Goal: Check status: Check status

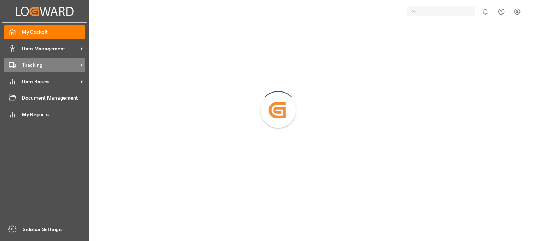
click at [22, 65] on span "Tracking" at bounding box center [50, 64] width 56 height 7
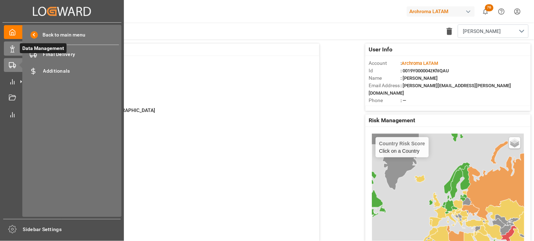
click at [13, 51] on icon at bounding box center [12, 48] width 7 height 7
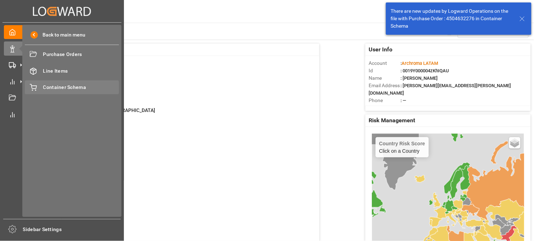
click at [57, 93] on div "Container Schema Container Schema" at bounding box center [72, 87] width 94 height 14
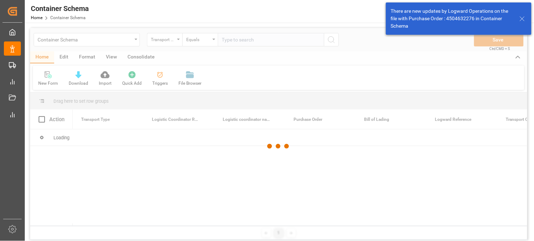
click at [178, 43] on div at bounding box center [278, 146] width 497 height 237
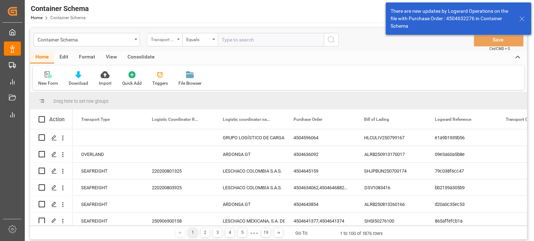
click at [177, 44] on div "Transport Type" at bounding box center [164, 39] width 35 height 13
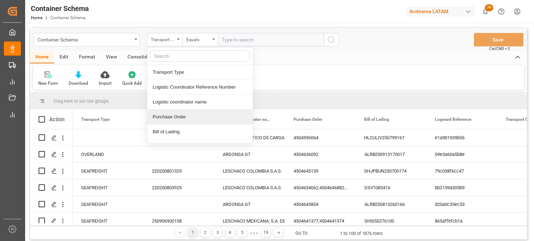
drag, startPoint x: 178, startPoint y: 115, endPoint x: 202, endPoint y: 69, distance: 52.6
click at [177, 115] on div "Purchase Order" at bounding box center [200, 116] width 106 height 15
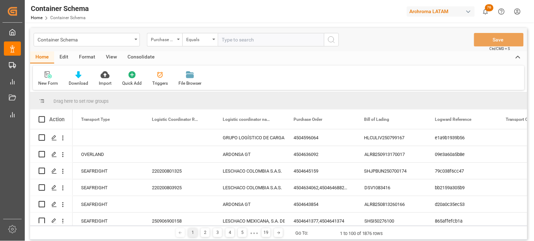
click at [233, 40] on input "text" at bounding box center [271, 39] width 106 height 13
paste input "4504646348"
type input "4504646348"
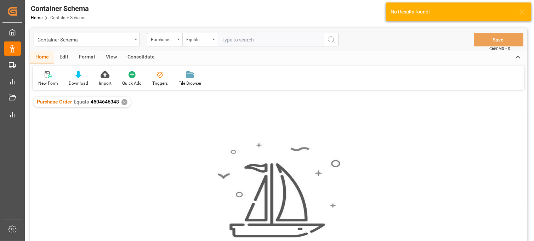
click at [123, 102] on div "✕" at bounding box center [124, 102] width 6 height 6
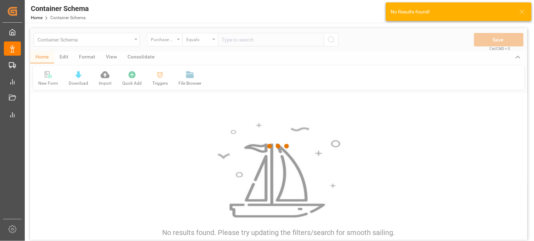
click at [239, 41] on div at bounding box center [278, 146] width 497 height 237
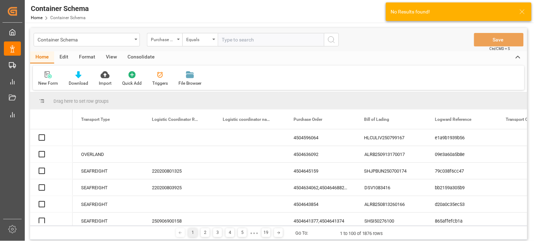
click at [234, 41] on input "text" at bounding box center [271, 39] width 106 height 13
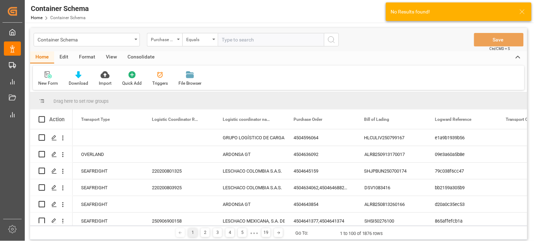
click at [234, 40] on input "text" at bounding box center [271, 39] width 106 height 13
paste input "4504646348"
type input "4504646348"
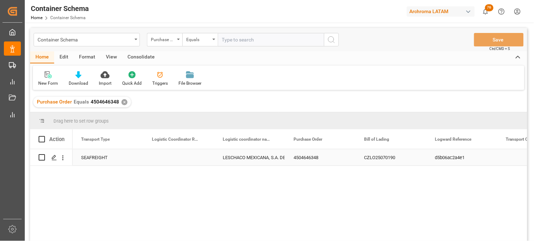
click at [166, 156] on div "Press SPACE to select this row." at bounding box center [178, 157] width 71 height 16
type input "251015080014"
click at [268, 157] on div "LESCHACO MEXICANA, S.A. DE C.V." at bounding box center [250, 157] width 54 height 16
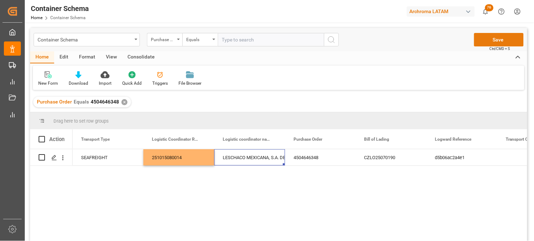
click at [494, 41] on button "Save" at bounding box center [499, 39] width 50 height 13
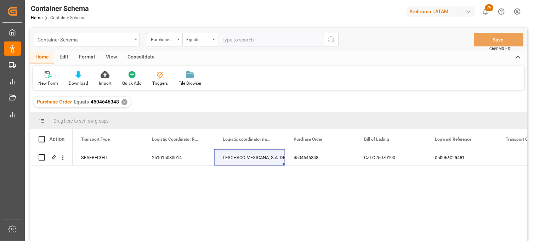
click at [126, 39] on div "Container Schema" at bounding box center [85, 39] width 95 height 9
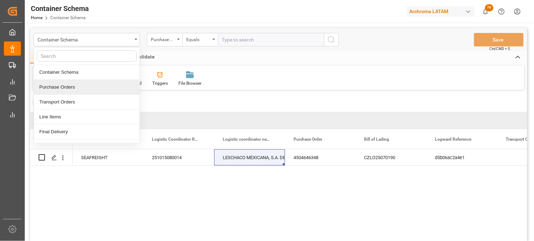
click at [84, 86] on div "Purchase Orders" at bounding box center [87, 87] width 106 height 15
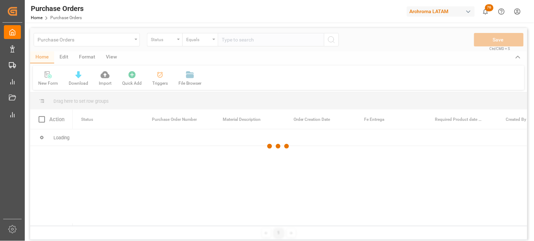
click at [181, 43] on div at bounding box center [278, 146] width 497 height 237
click at [179, 40] on div at bounding box center [278, 146] width 497 height 237
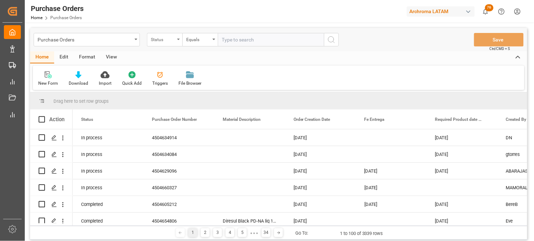
click at [179, 41] on div "Status" at bounding box center [164, 39] width 35 height 13
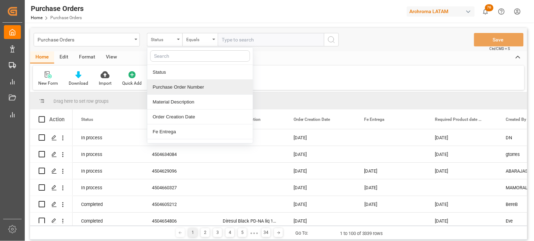
click at [169, 87] on div "Purchase Order Number" at bounding box center [200, 87] width 106 height 15
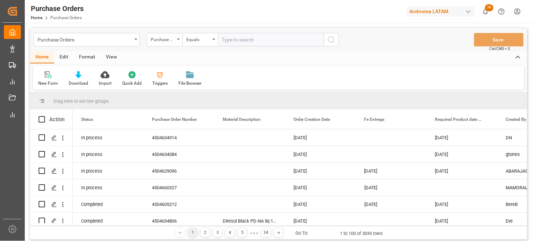
click at [225, 43] on input "text" at bounding box center [271, 39] width 106 height 13
paste input "4504652934"
type input "4504652934"
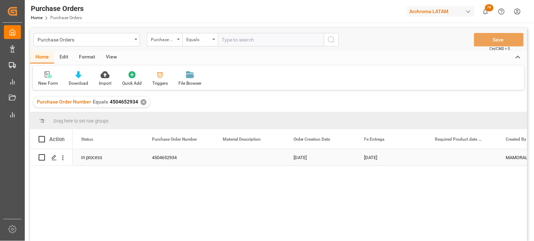
click at [375, 158] on div "[DATE]" at bounding box center [391, 157] width 71 height 16
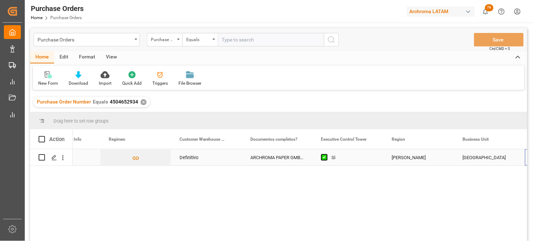
scroll to position [0, 1247]
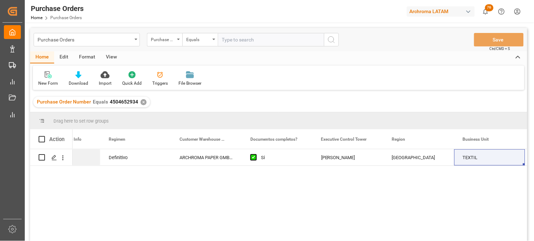
click at [142, 101] on div "✕" at bounding box center [144, 102] width 6 height 6
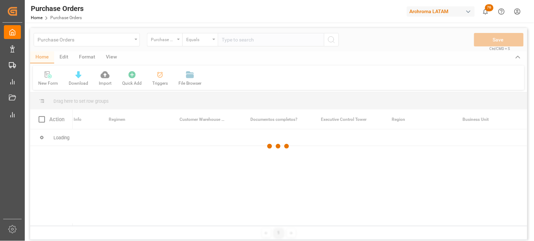
click at [239, 38] on div at bounding box center [278, 146] width 497 height 237
click at [227, 43] on div at bounding box center [278, 146] width 497 height 237
click at [227, 41] on div at bounding box center [278, 146] width 497 height 237
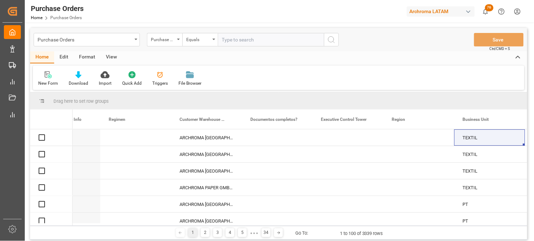
click at [227, 40] on input "text" at bounding box center [271, 39] width 106 height 13
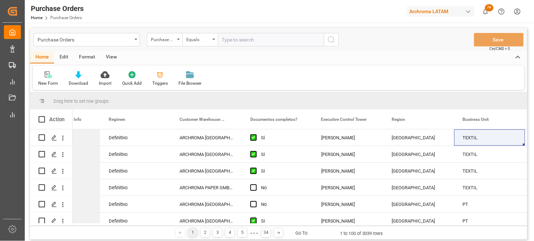
paste input "4504653036"
type input "4504653036"
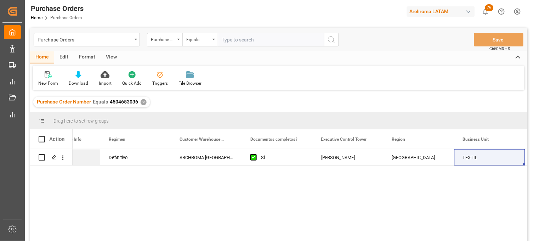
click at [143, 102] on div "✕" at bounding box center [144, 102] width 6 height 6
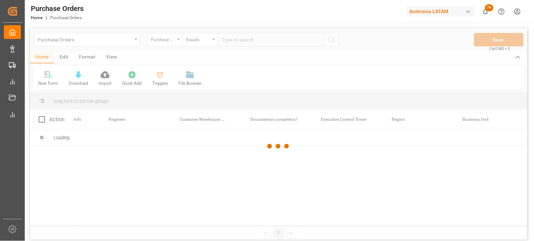
click at [225, 40] on div at bounding box center [278, 146] width 497 height 237
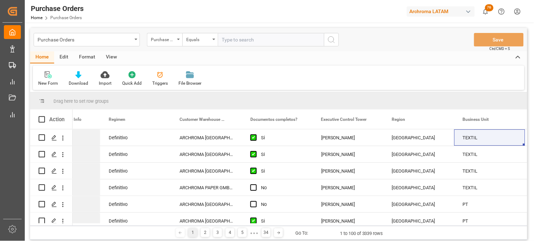
click at [227, 40] on input "text" at bounding box center [271, 39] width 106 height 13
paste input "4504655517"
type input "4504655517"
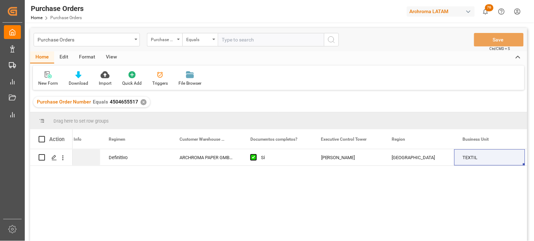
click at [143, 101] on div "✕" at bounding box center [144, 102] width 6 height 6
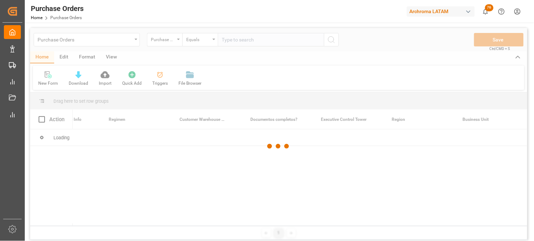
click at [233, 40] on div at bounding box center [278, 146] width 497 height 237
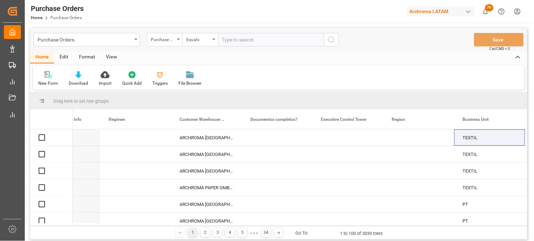
click at [232, 40] on input "text" at bounding box center [271, 39] width 106 height 13
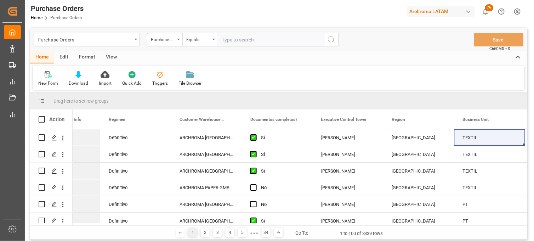
paste input "4504620737"
type input "4504620737"
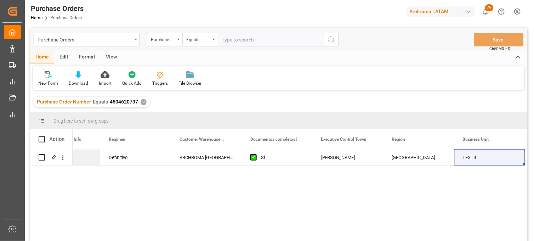
click at [142, 103] on div "✕" at bounding box center [144, 102] width 6 height 6
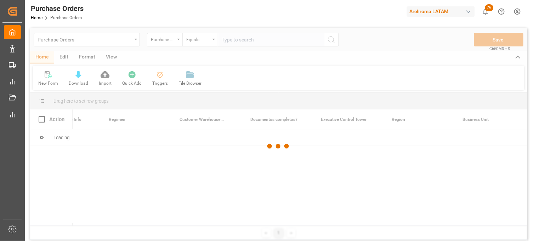
click at [236, 44] on div at bounding box center [278, 146] width 497 height 237
click at [236, 43] on div at bounding box center [278, 146] width 497 height 237
click at [236, 39] on div at bounding box center [278, 146] width 497 height 237
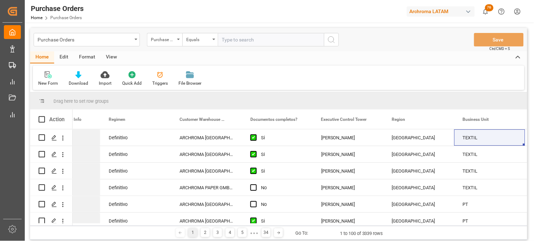
click at [236, 39] on input "text" at bounding box center [271, 39] width 106 height 13
paste input "4504656489"
type input "4504656489"
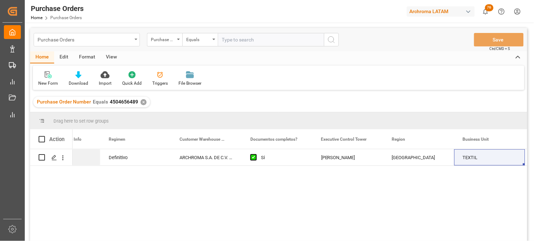
click at [98, 41] on div "Purchase Orders" at bounding box center [85, 39] width 95 height 9
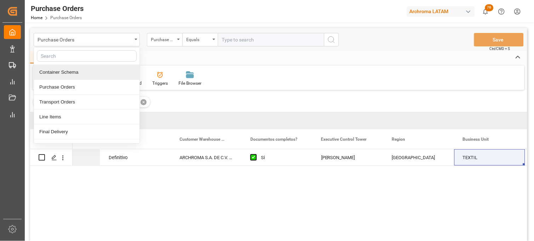
click at [91, 73] on div "Container Schema" at bounding box center [87, 72] width 106 height 15
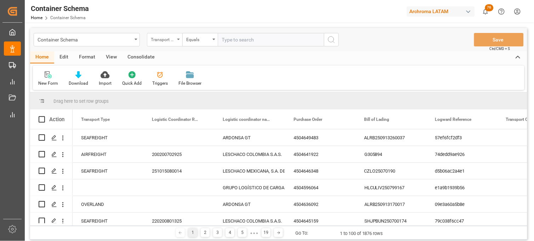
click at [179, 41] on div "Transport Type" at bounding box center [164, 39] width 35 height 13
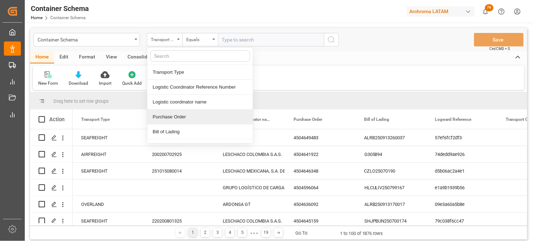
click at [175, 112] on div "Purchase Order" at bounding box center [200, 116] width 106 height 15
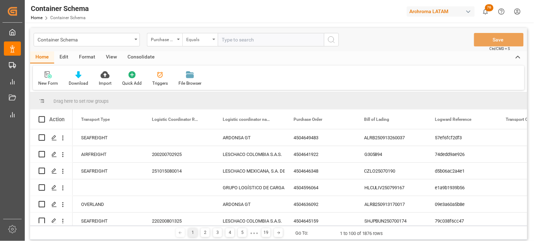
click at [207, 41] on div "Equals" at bounding box center [198, 39] width 24 height 8
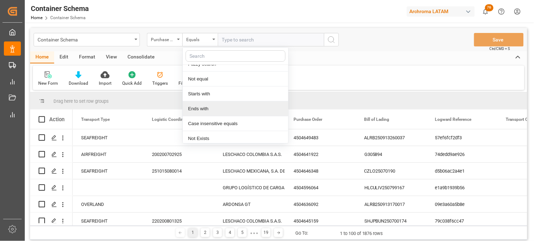
scroll to position [41, 0]
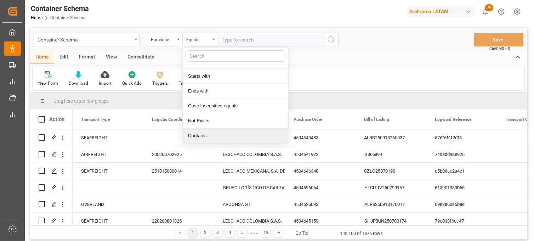
click at [200, 135] on div "Contains" at bounding box center [236, 135] width 106 height 15
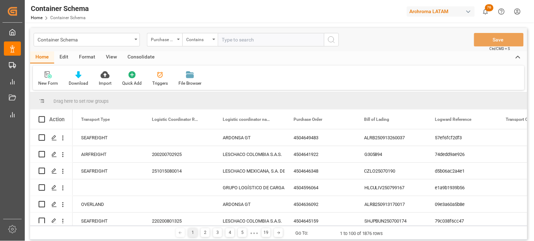
click at [231, 35] on input "text" at bounding box center [271, 39] width 106 height 13
paste input "4504629096,4504638473"
type input "4504629096,4504638473"
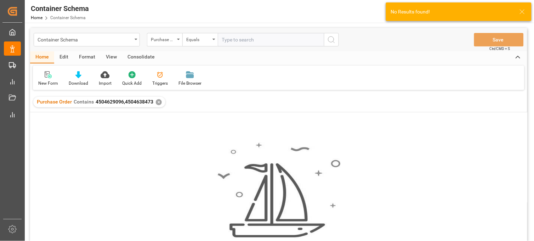
click at [158, 103] on div "✕" at bounding box center [159, 102] width 6 height 6
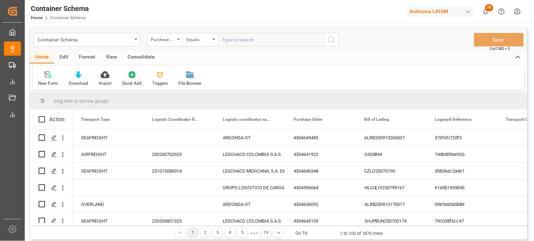
click at [228, 40] on input "text" at bounding box center [271, 39] width 106 height 13
click at [209, 40] on div "Equals" at bounding box center [198, 39] width 24 height 8
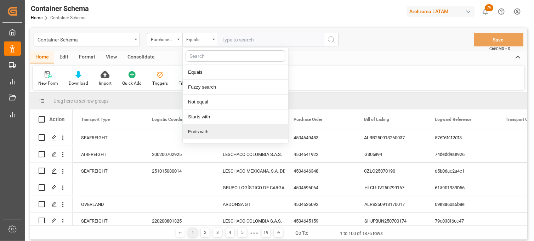
drag, startPoint x: 200, startPoint y: 133, endPoint x: 202, endPoint y: 128, distance: 5.6
click at [200, 132] on div "Ends with" at bounding box center [236, 131] width 106 height 15
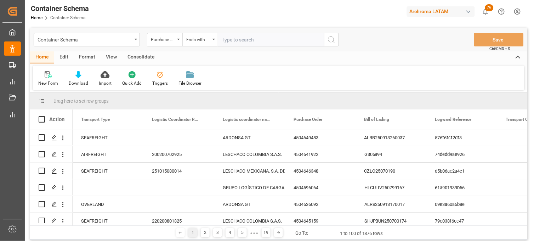
click at [230, 39] on input "text" at bounding box center [271, 39] width 106 height 13
paste input "4504629096,4504638473"
click at [221, 40] on input "4504629096,4504638473" at bounding box center [271, 39] width 106 height 13
drag, startPoint x: 251, startPoint y: 40, endPoint x: 308, endPoint y: 40, distance: 57.4
click at [308, 40] on input "4504629096,4504638473" at bounding box center [271, 39] width 106 height 13
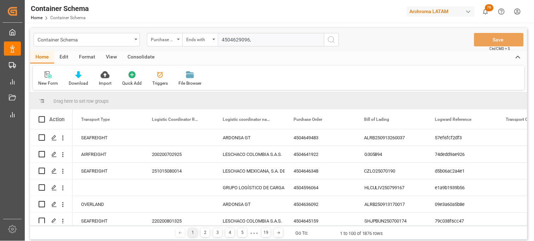
type input "4504629096"
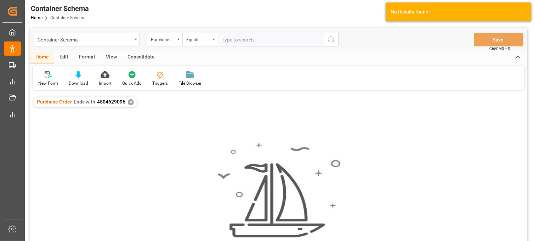
click at [130, 101] on div "✕" at bounding box center [131, 102] width 6 height 6
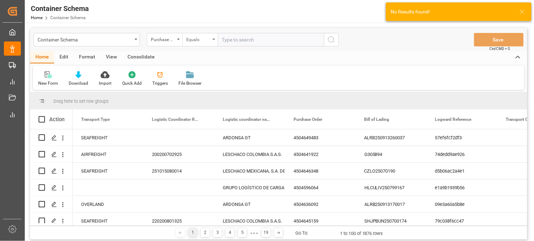
click at [211, 39] on div "Equals" at bounding box center [199, 39] width 35 height 13
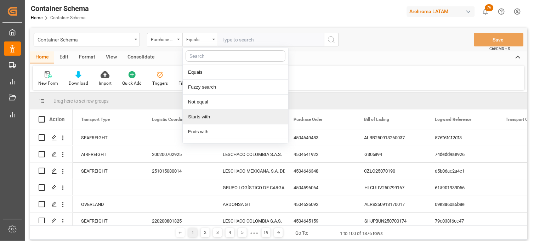
drag, startPoint x: 209, startPoint y: 114, endPoint x: 245, endPoint y: 48, distance: 75.3
click at [209, 113] on div "Starts with" at bounding box center [236, 116] width 106 height 15
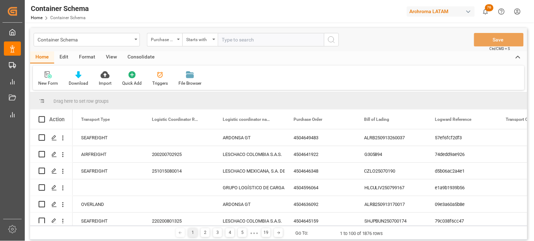
paste input "4504629096,4504638473"
type input "4504629096,4504638473"
click at [328, 38] on icon "search button" at bounding box center [331, 39] width 9 height 9
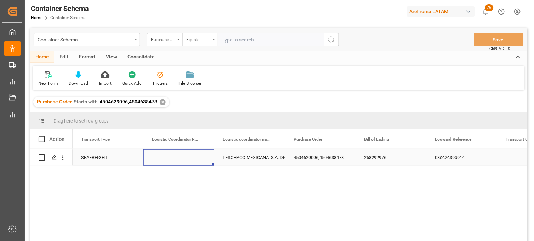
click at [174, 159] on div "Press SPACE to select this row." at bounding box center [178, 157] width 71 height 16
click at [174, 159] on input "Press SPACE to select this row." at bounding box center [179, 161] width 60 height 13
paste input "250906900716"
type input "250906900716"
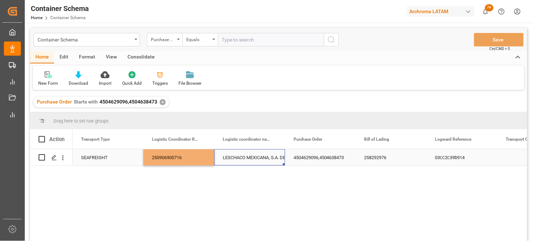
click at [236, 155] on div "LESCHACO MEXICANA, S.A. DE C.V." at bounding box center [250, 157] width 54 height 16
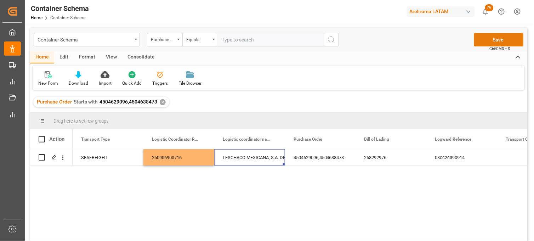
click at [475, 45] on button "Save" at bounding box center [499, 39] width 50 height 13
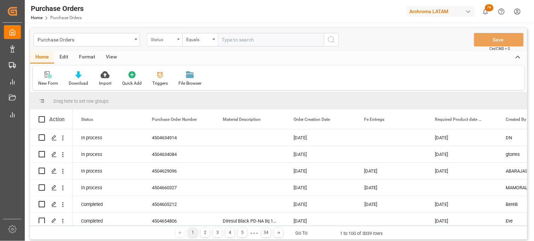
click at [175, 43] on div "Status" at bounding box center [164, 39] width 35 height 13
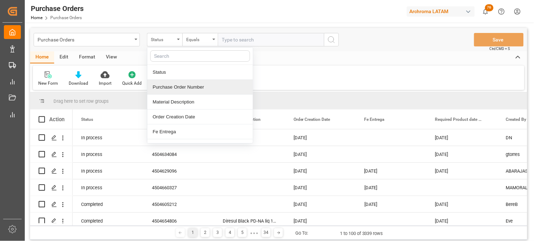
click at [173, 85] on div "Purchase Order Number" at bounding box center [200, 87] width 106 height 15
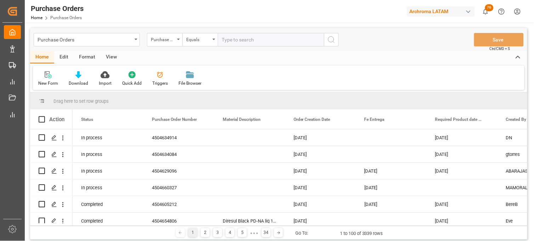
click at [224, 38] on input "text" at bounding box center [271, 39] width 106 height 13
paste input "4504621167"
type input "4504621167"
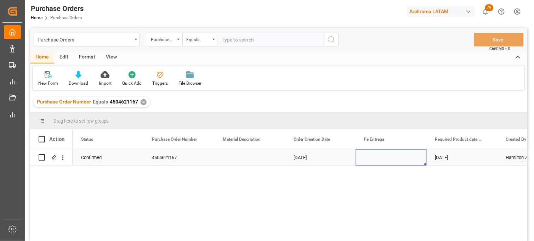
click at [374, 165] on div "Press SPACE to select this row." at bounding box center [391, 157] width 71 height 16
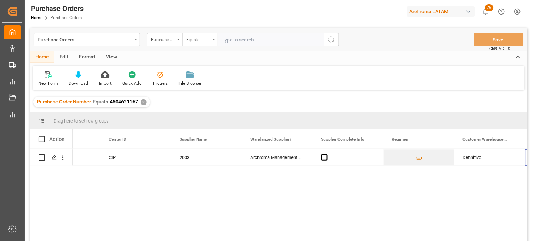
scroll to position [0, 1318]
